Goal: Task Accomplishment & Management: Use online tool/utility

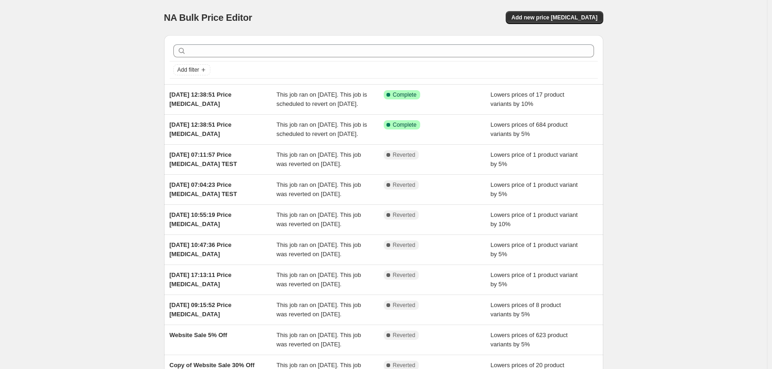
click at [679, 125] on div "NA Bulk Price Editor. This page is ready NA Bulk Price Editor Add new price [ME…" at bounding box center [383, 238] width 767 height 476
click at [658, 146] on div "NA Bulk Price Editor. This page is ready NA Bulk Price Editor Add new price [ME…" at bounding box center [383, 238] width 767 height 476
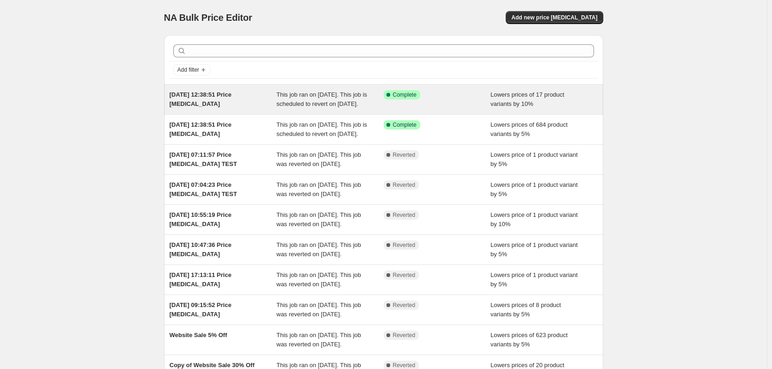
click at [294, 105] on span "This job ran on [DATE]. This job is scheduled to revert on [DATE]." at bounding box center [321, 99] width 91 height 16
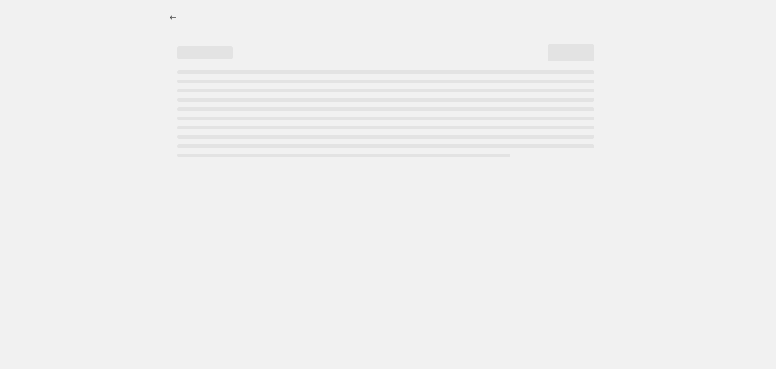
select select "percentage"
select select "tag"
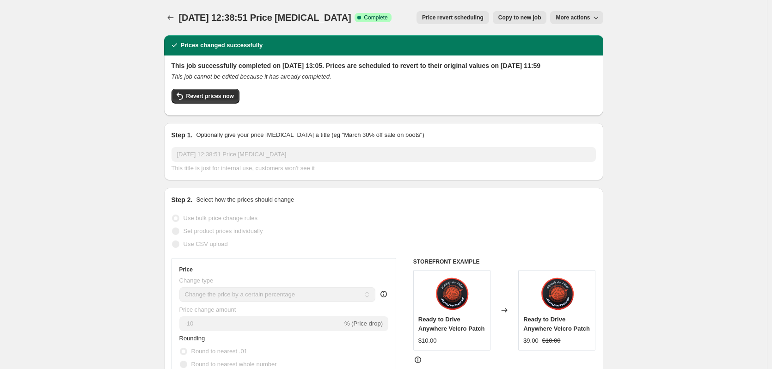
click at [581, 20] on span "More actions" at bounding box center [572, 17] width 34 height 7
click at [172, 19] on icon "Price change jobs" at bounding box center [170, 17] width 9 height 9
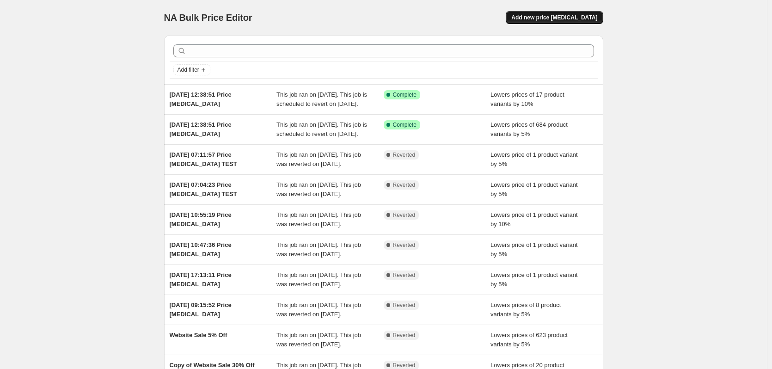
click at [586, 16] on span "Add new price [MEDICAL_DATA]" at bounding box center [554, 17] width 86 height 7
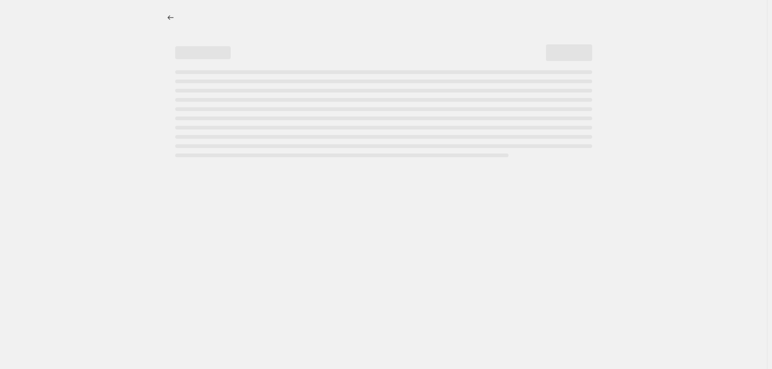
select select "percentage"
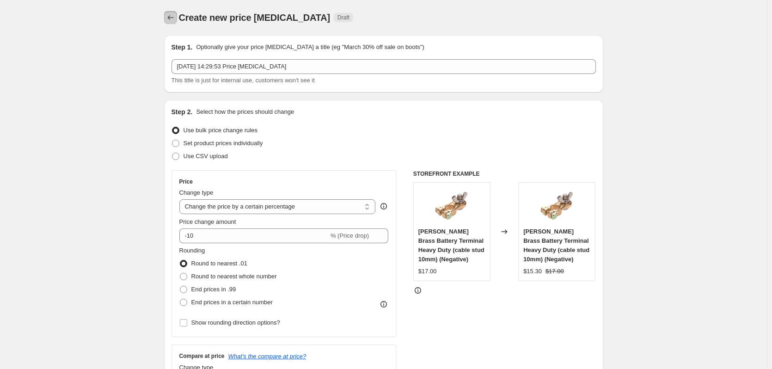
click at [173, 19] on icon "Price change jobs" at bounding box center [170, 17] width 9 height 9
